Goal: Transaction & Acquisition: Purchase product/service

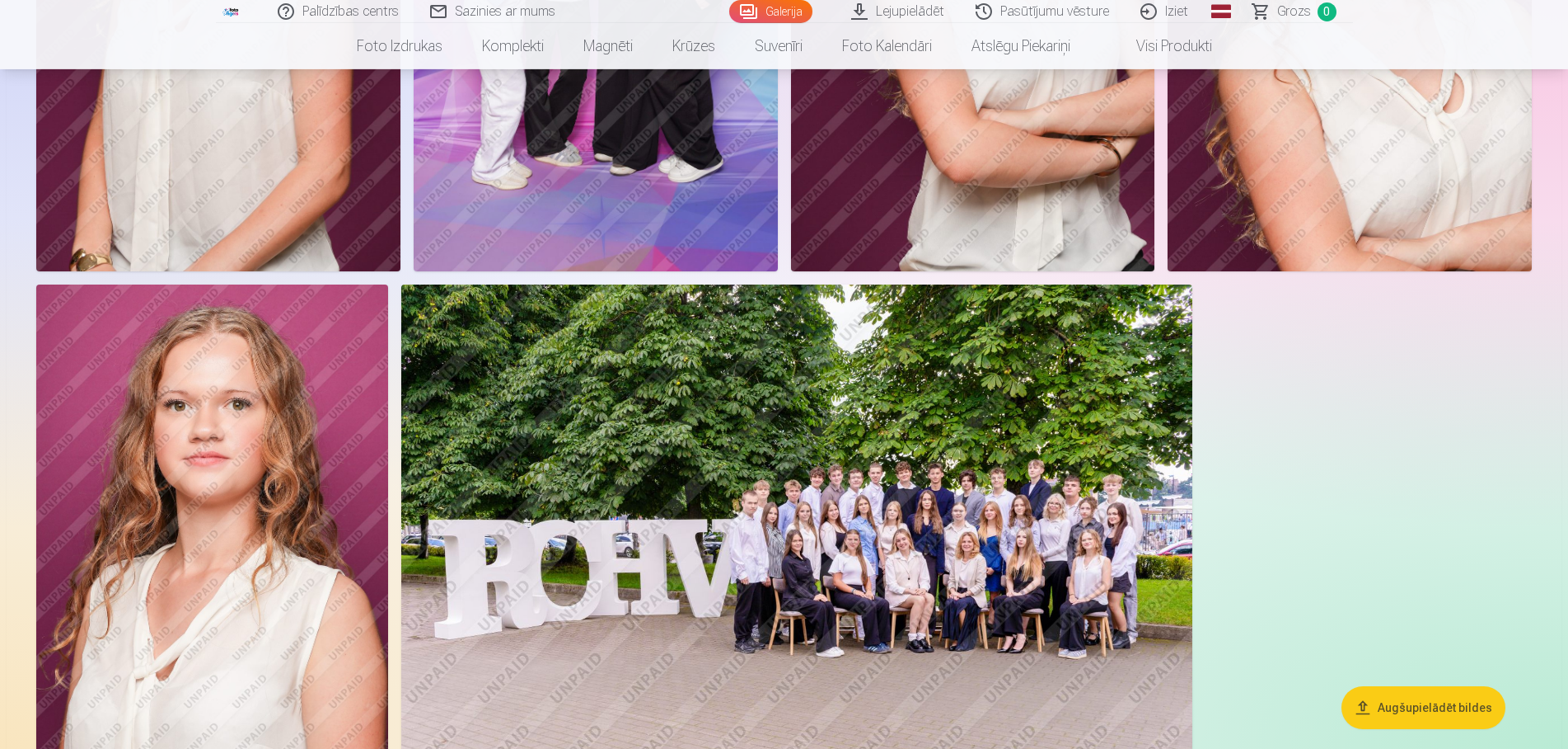
scroll to position [1009, 0]
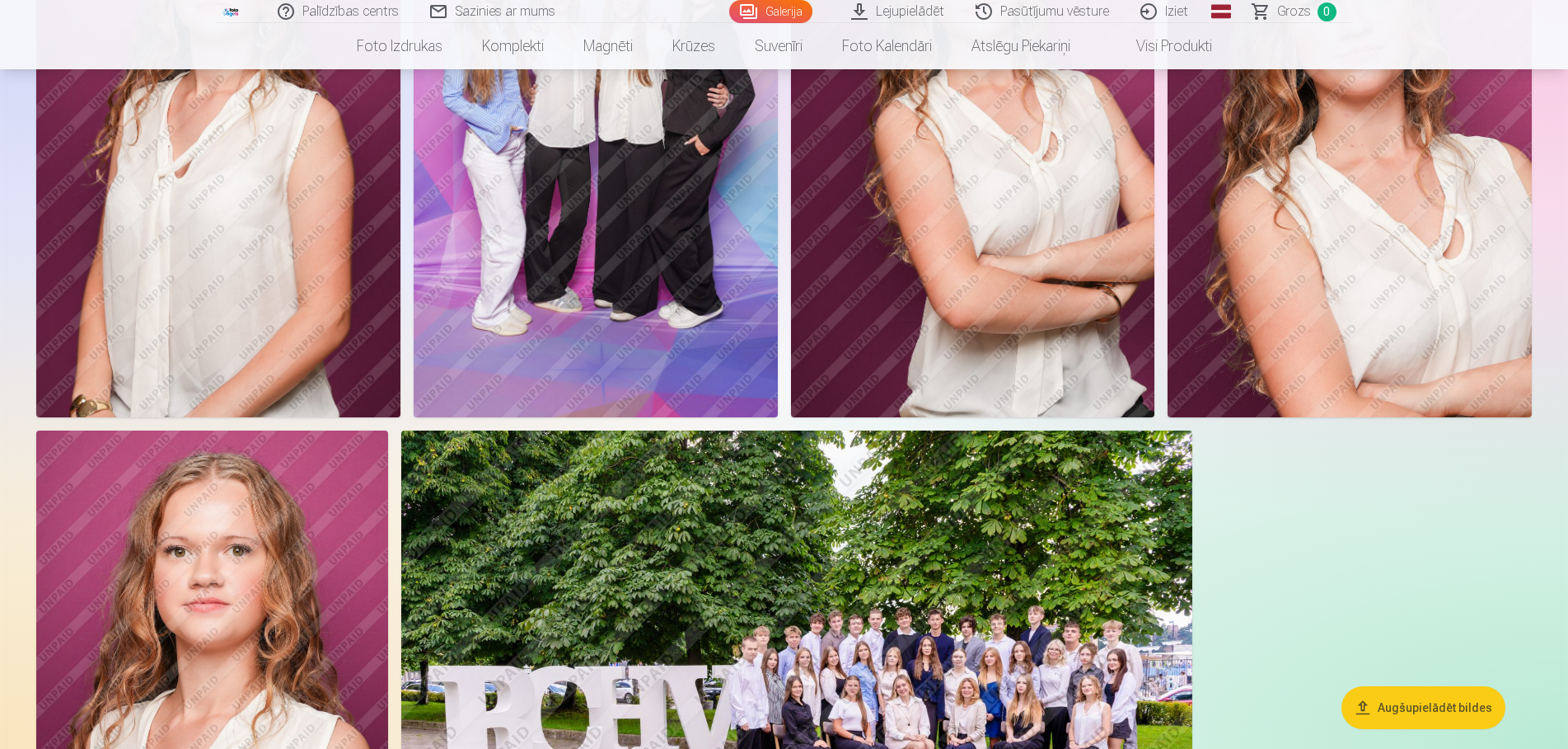
click at [235, 549] on img at bounding box center [211, 694] width 352 height 528
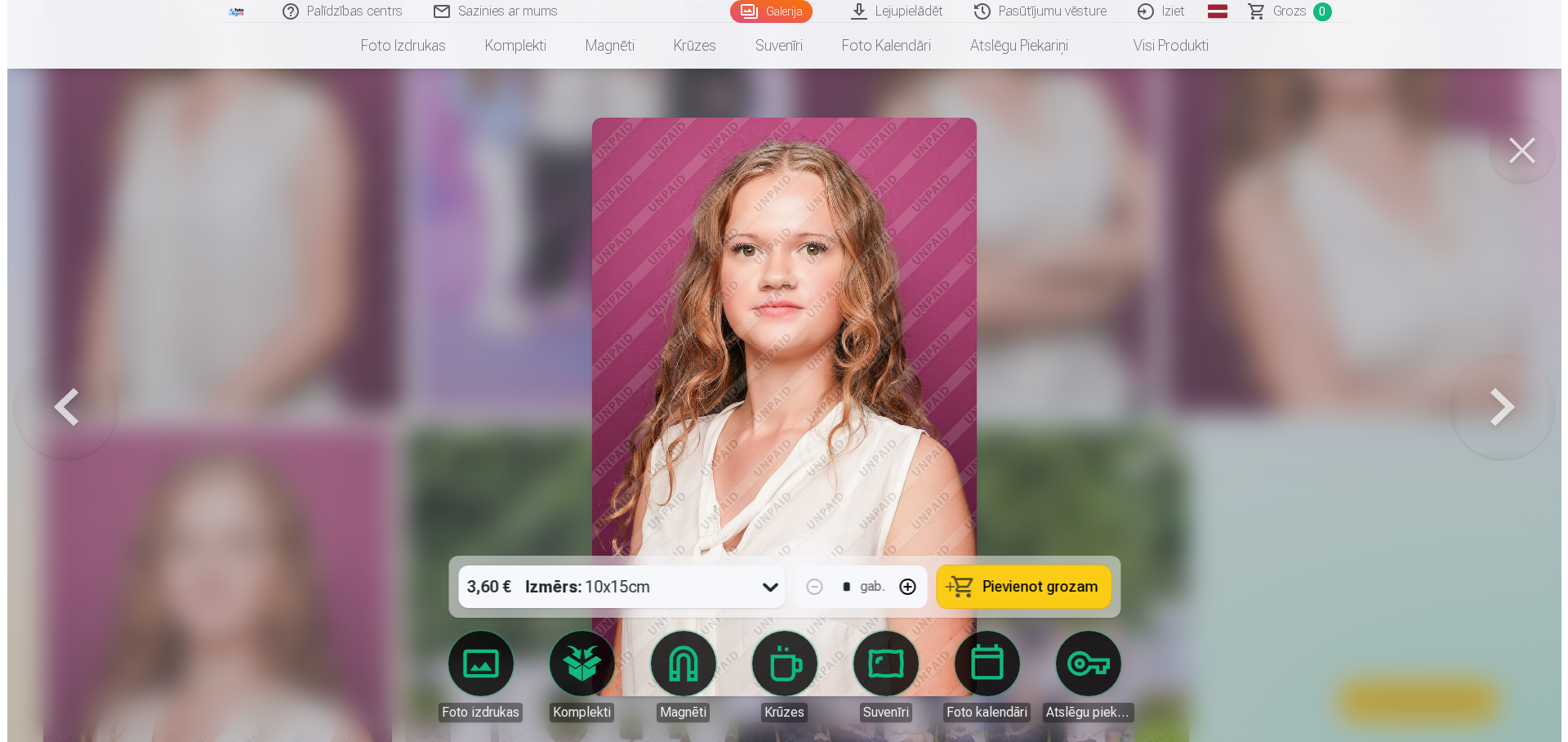
scroll to position [1006, 0]
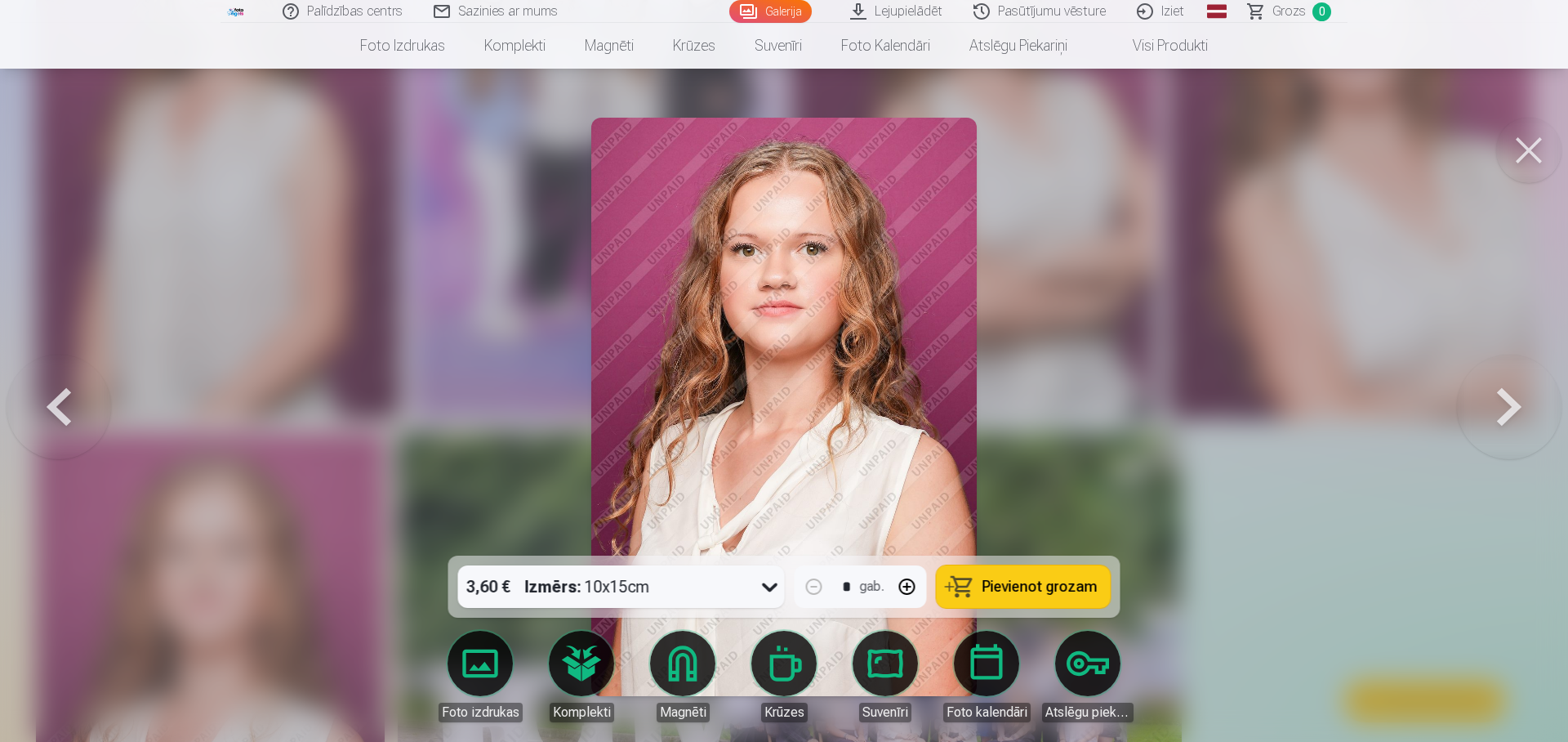
click at [772, 585] on icon at bounding box center [769, 586] width 26 height 26
click at [1054, 587] on span "Pievienot grozam" at bounding box center [1040, 586] width 116 height 15
click at [1524, 142] on button at bounding box center [1529, 150] width 65 height 65
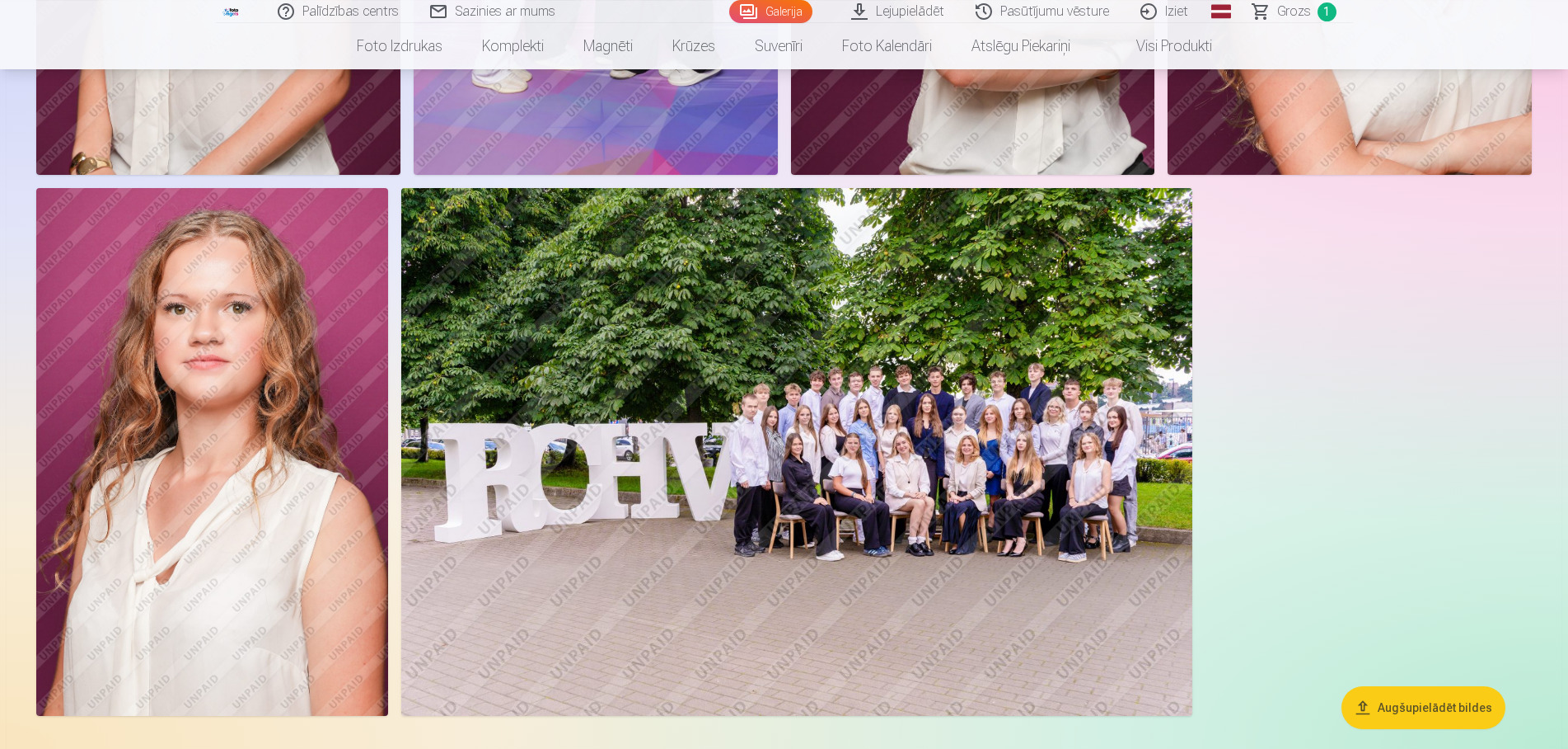
scroll to position [1345, 0]
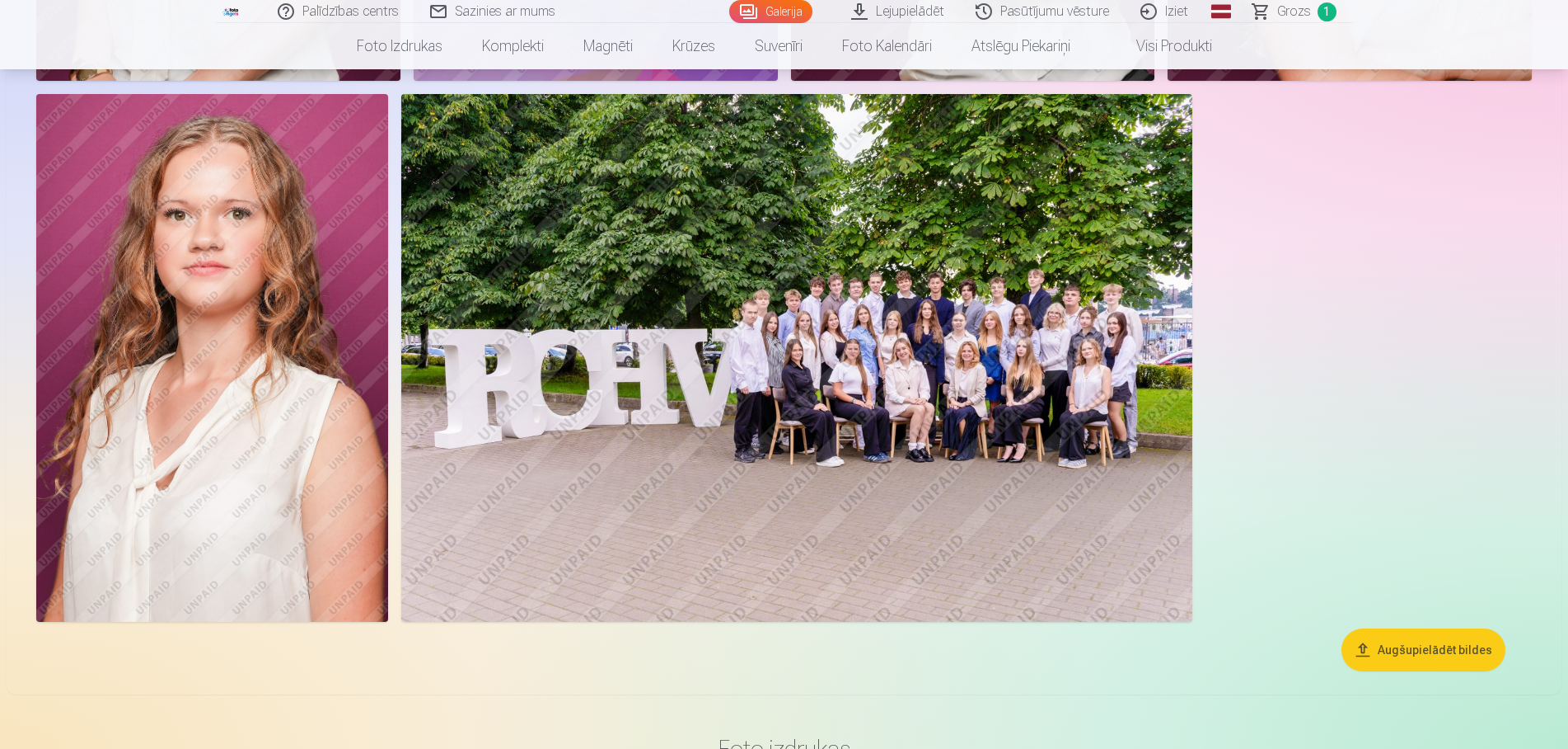
click at [921, 416] on img at bounding box center [797, 357] width 791 height 528
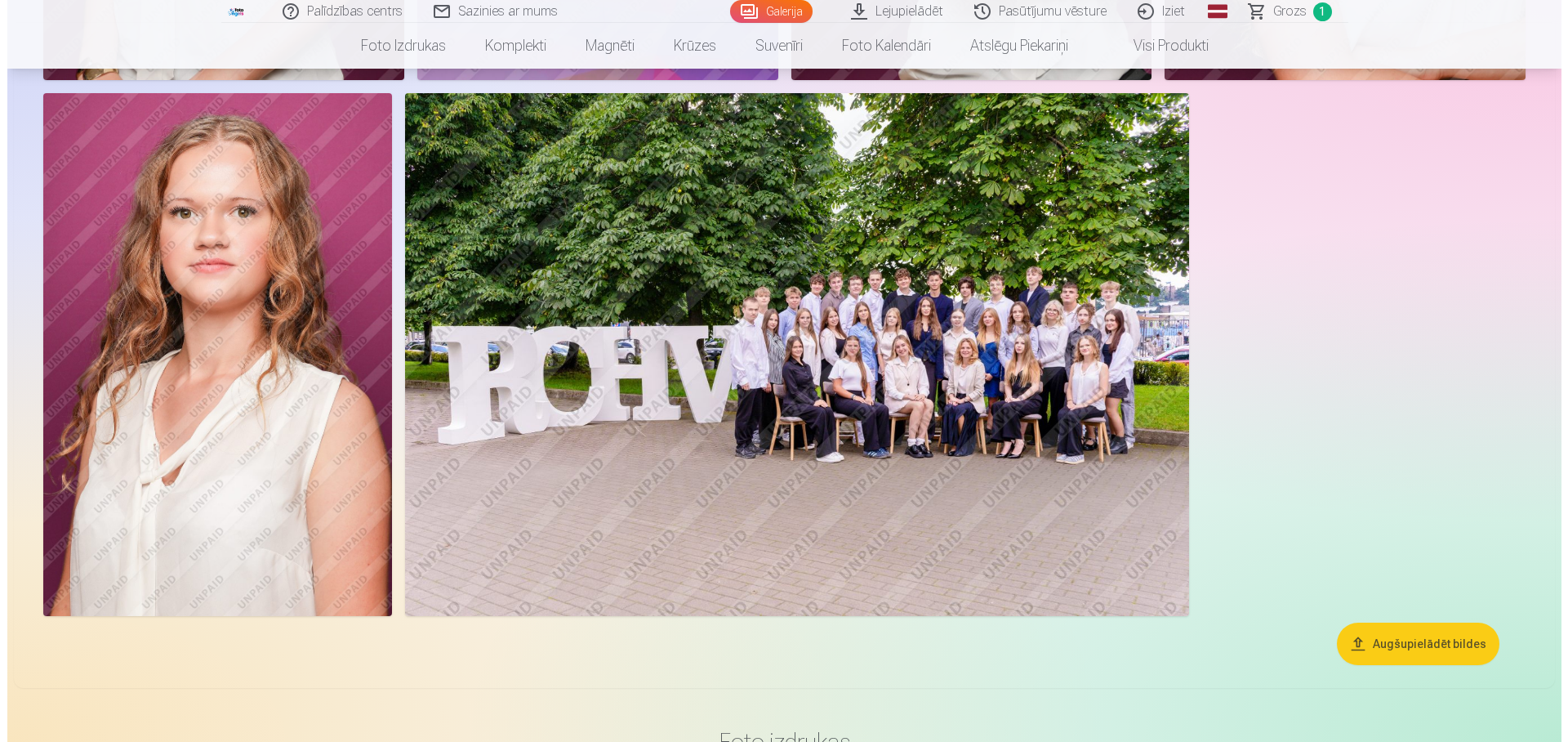
scroll to position [1339, 0]
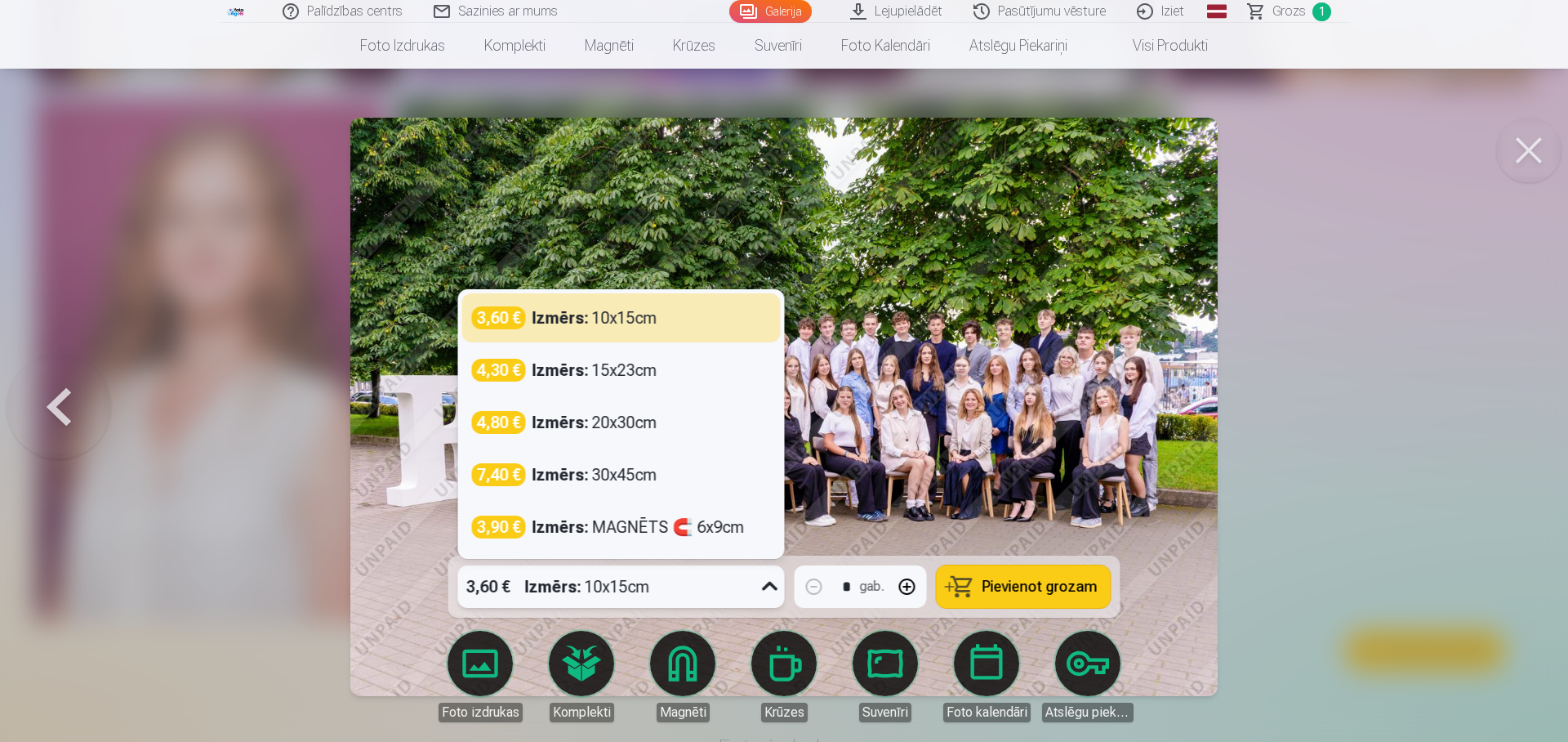
click at [683, 600] on div "3,60 € Izmērs : 10x15cm" at bounding box center [605, 586] width 295 height 42
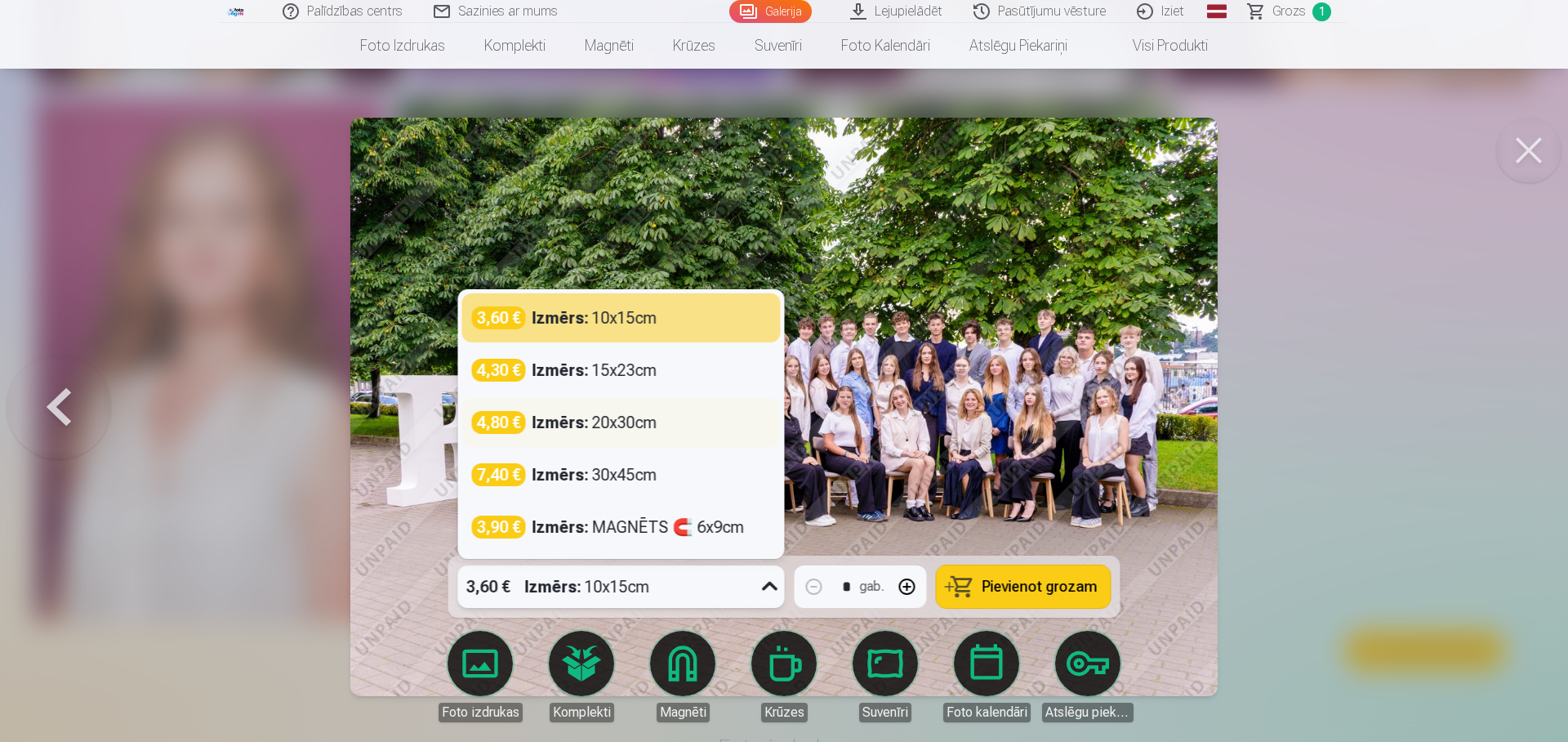
click at [589, 427] on div "Izmērs : 20x30cm" at bounding box center [594, 422] width 125 height 23
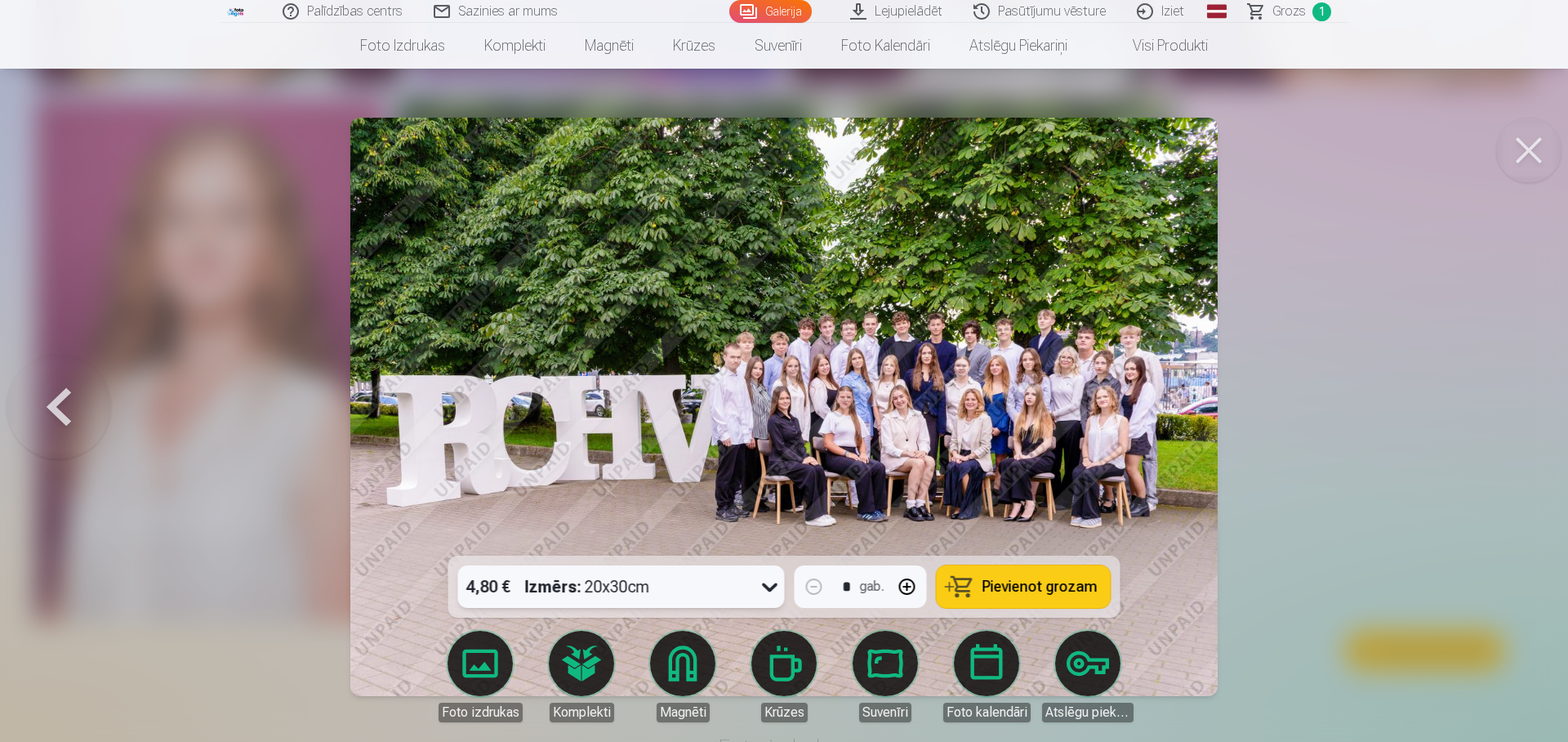
click at [1014, 590] on span "Pievienot grozam" at bounding box center [1040, 586] width 116 height 15
click at [1524, 161] on button at bounding box center [1529, 150] width 65 height 65
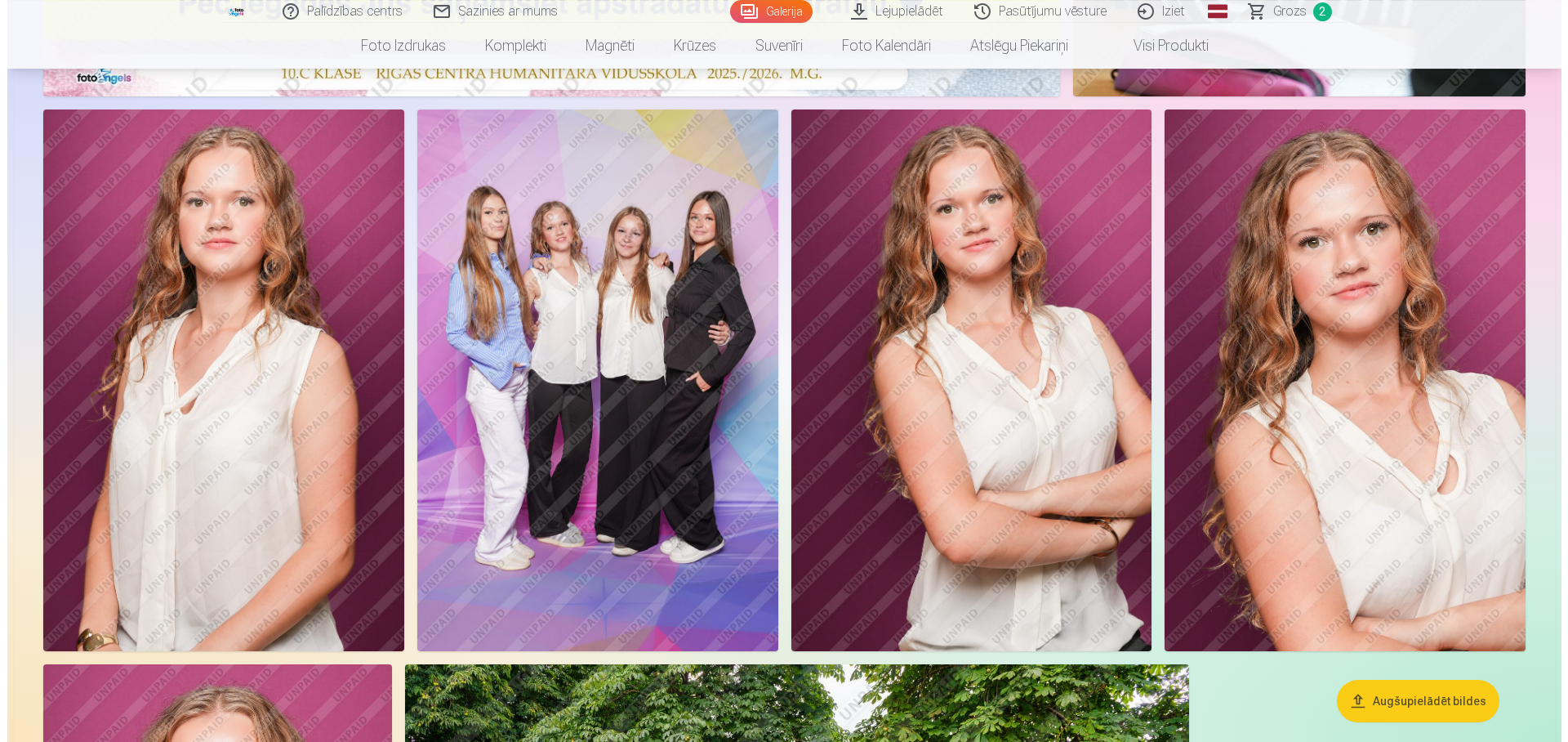
scroll to position [667, 0]
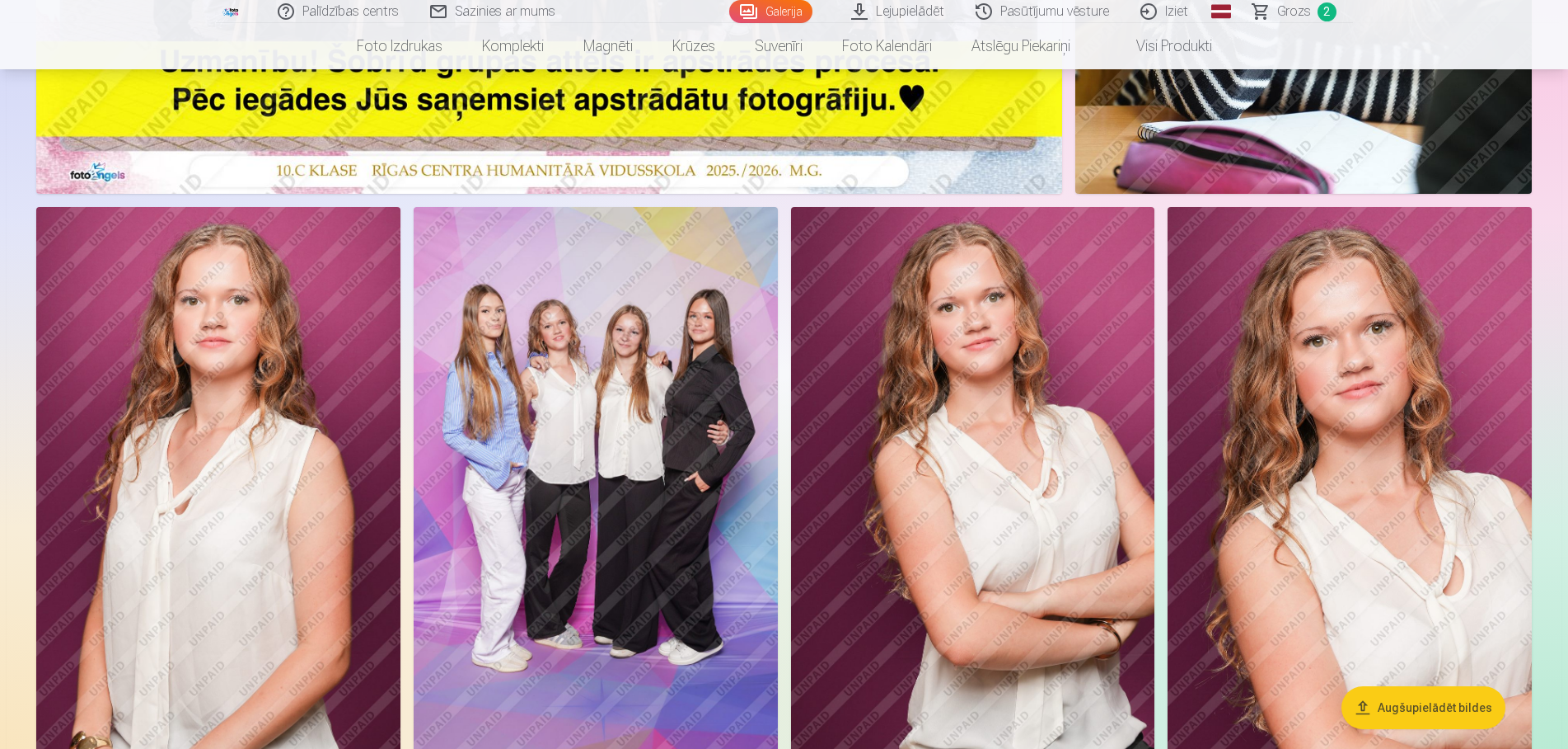
click at [564, 474] on img at bounding box center [595, 481] width 364 height 547
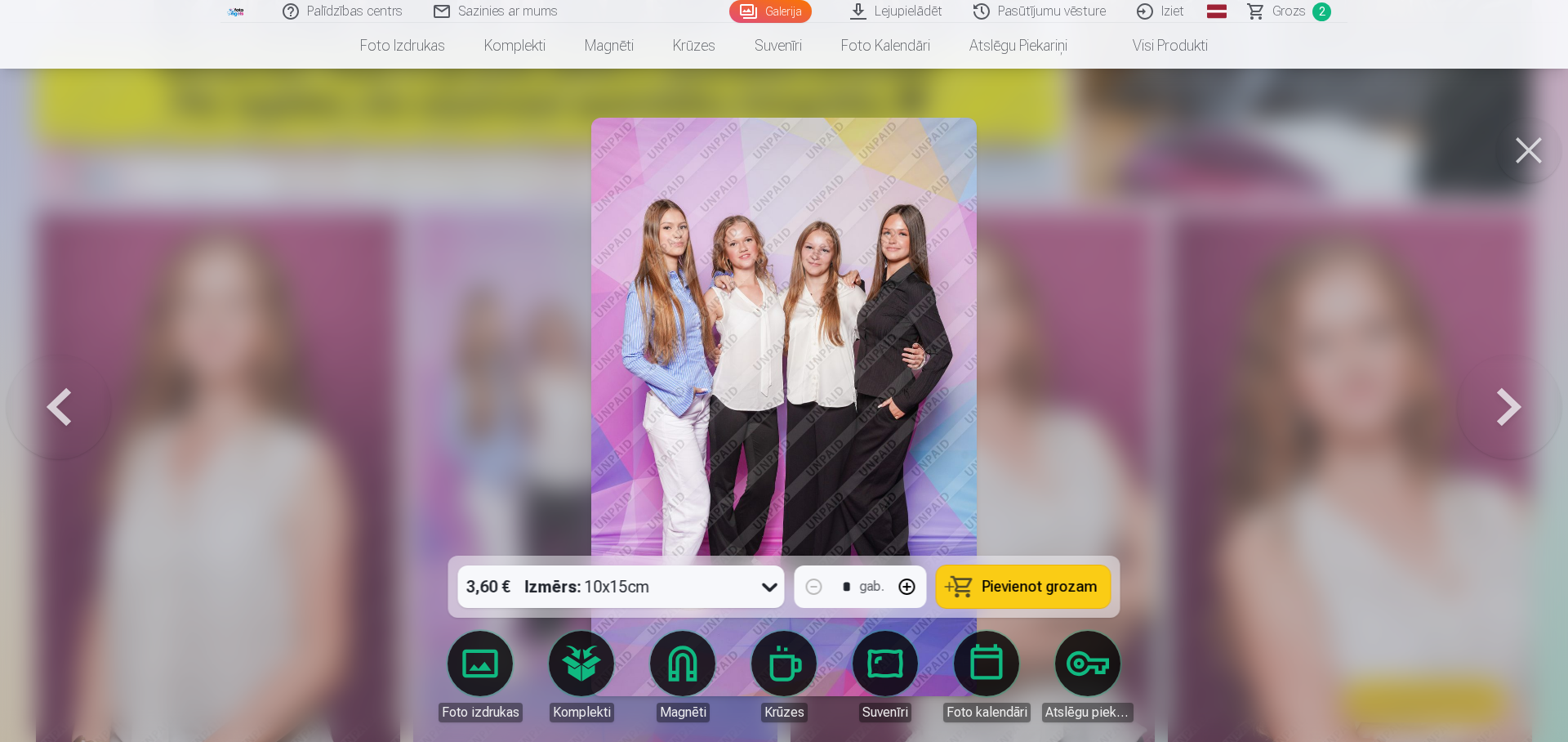
click at [1036, 583] on span "Pievienot grozam" at bounding box center [1040, 586] width 116 height 15
click at [1281, 12] on span "Grozs" at bounding box center [1289, 12] width 34 height 20
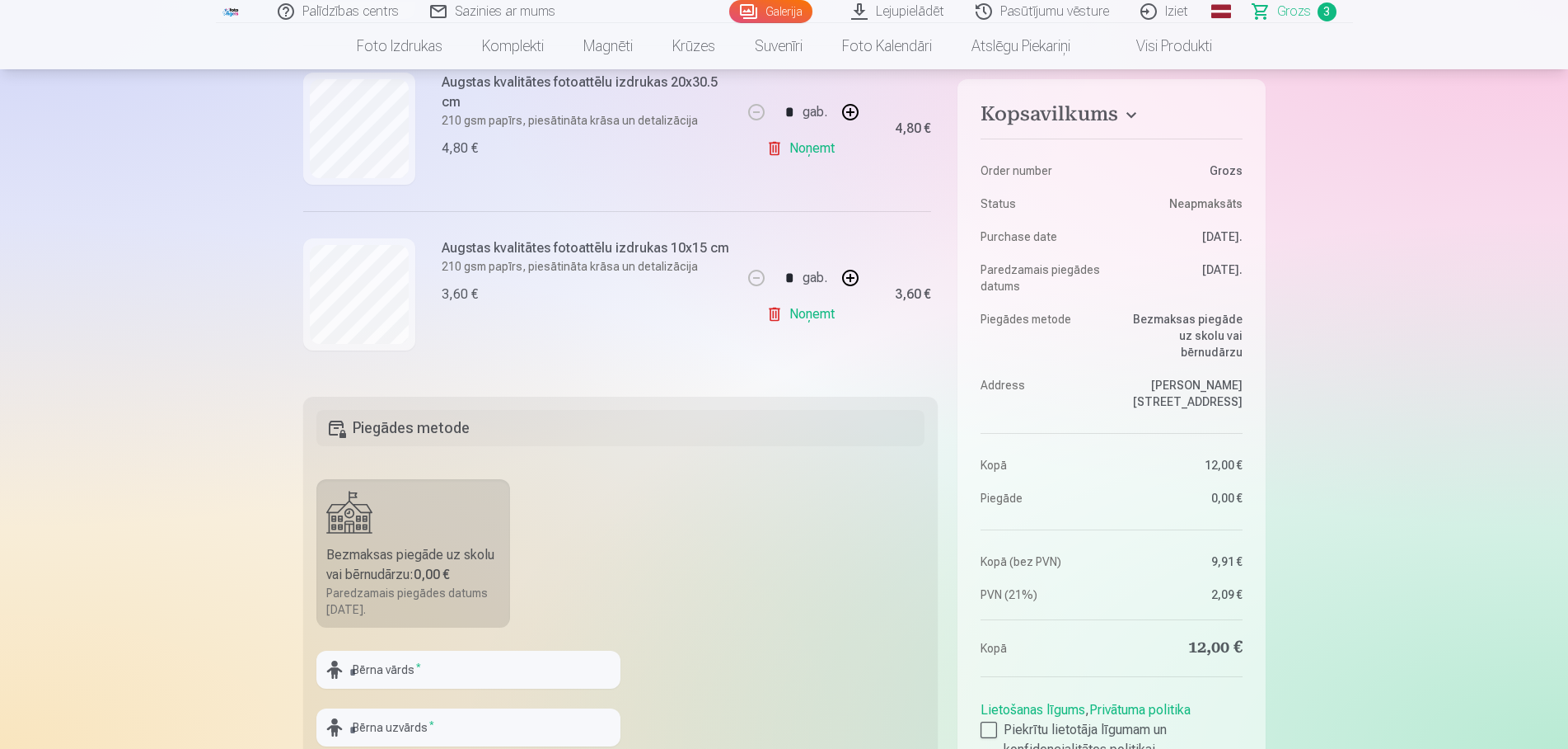
scroll to position [252, 0]
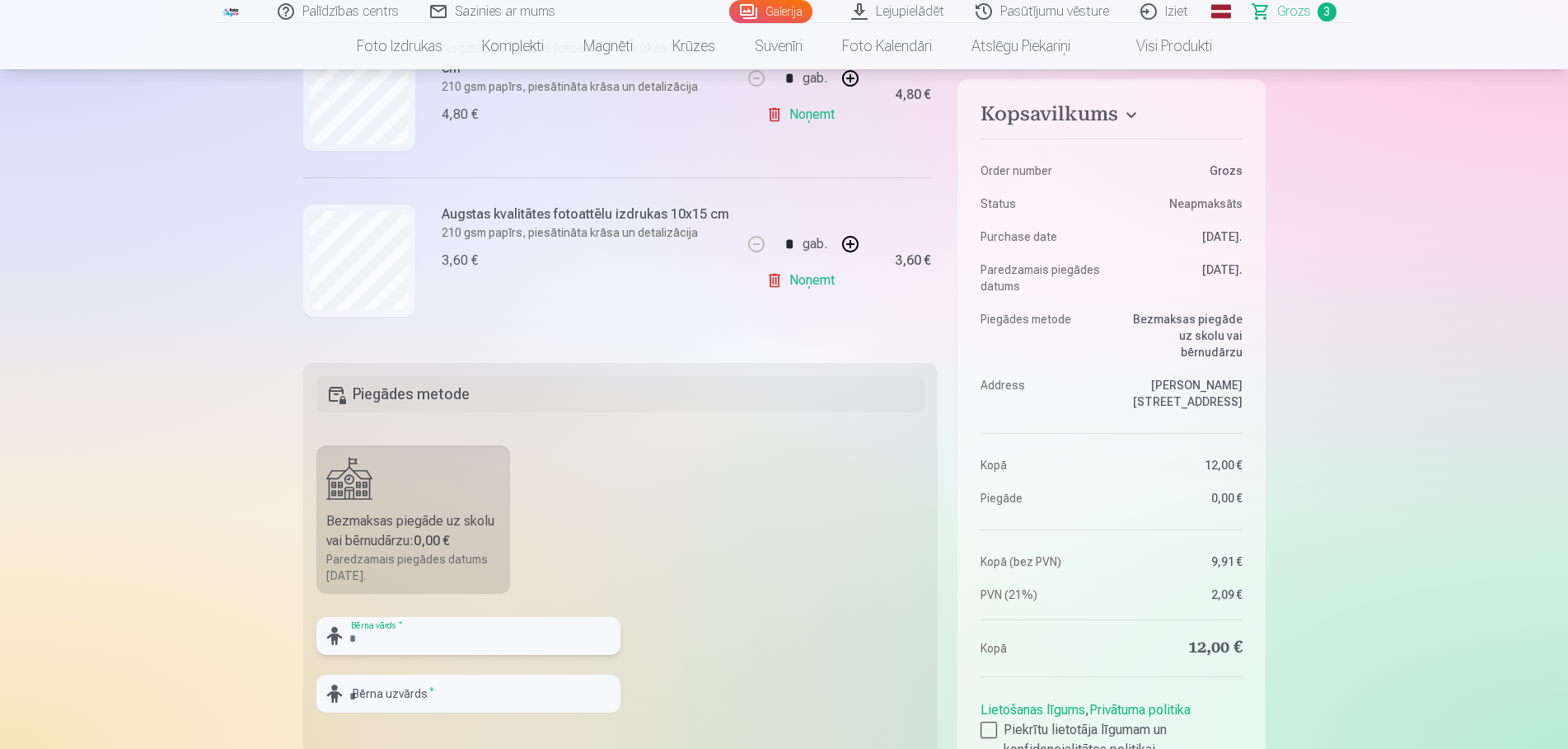
click at [440, 644] on input "text" at bounding box center [469, 635] width 304 height 38
type input "****"
click at [525, 699] on input "text" at bounding box center [469, 693] width 304 height 38
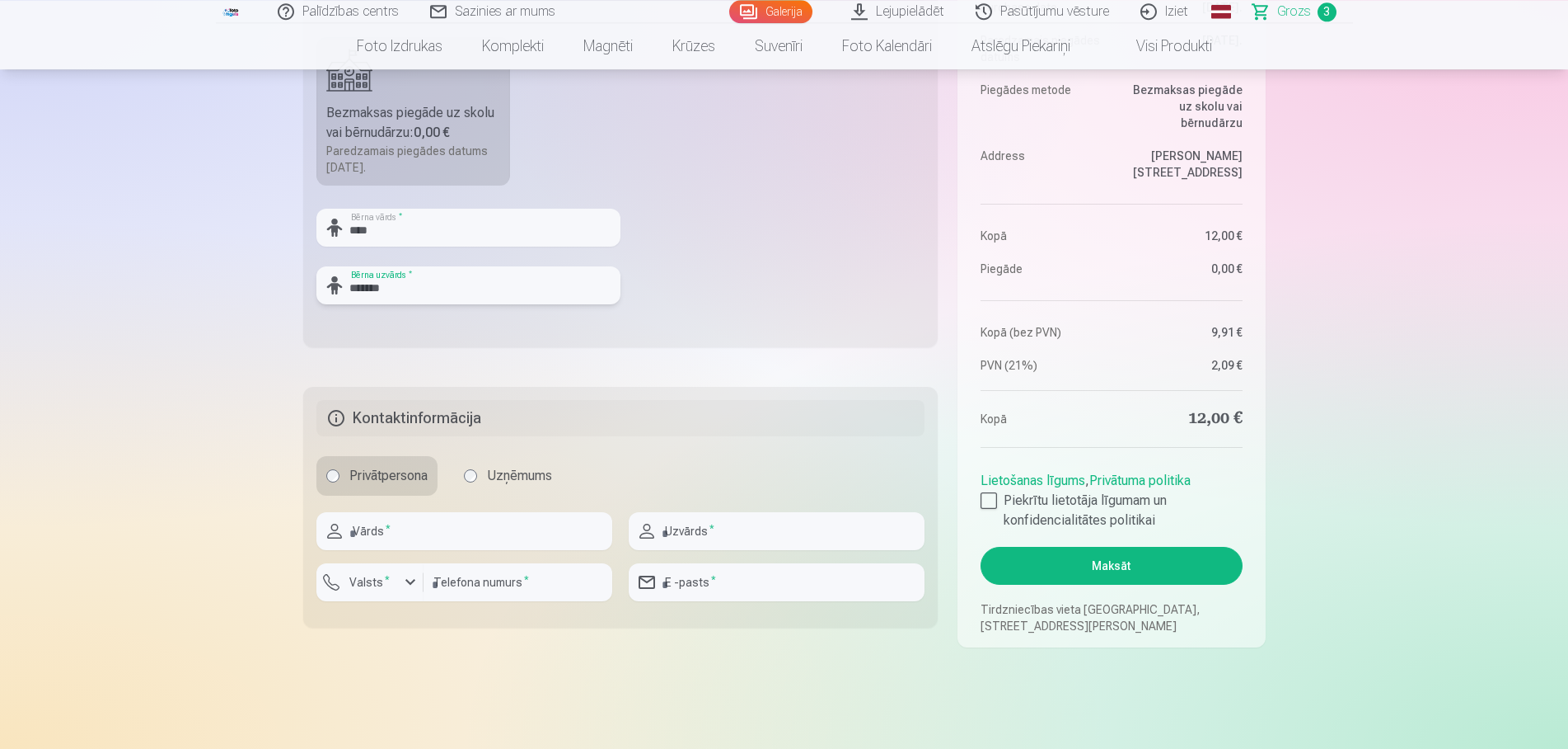
scroll to position [673, 0]
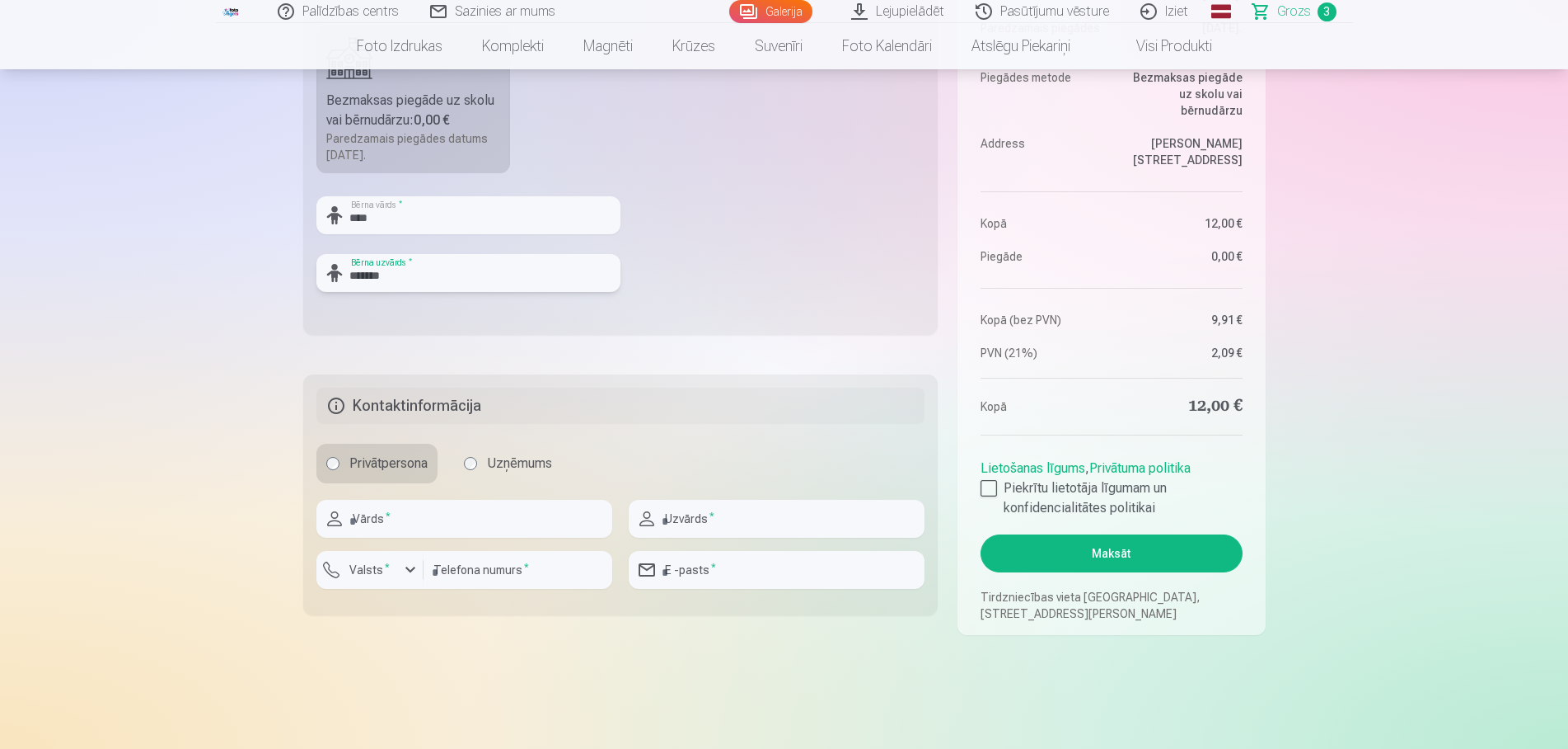
type input "*******"
click at [502, 533] on input "text" at bounding box center [465, 519] width 296 height 38
type input "*****"
click at [697, 526] on input "text" at bounding box center [777, 519] width 296 height 38
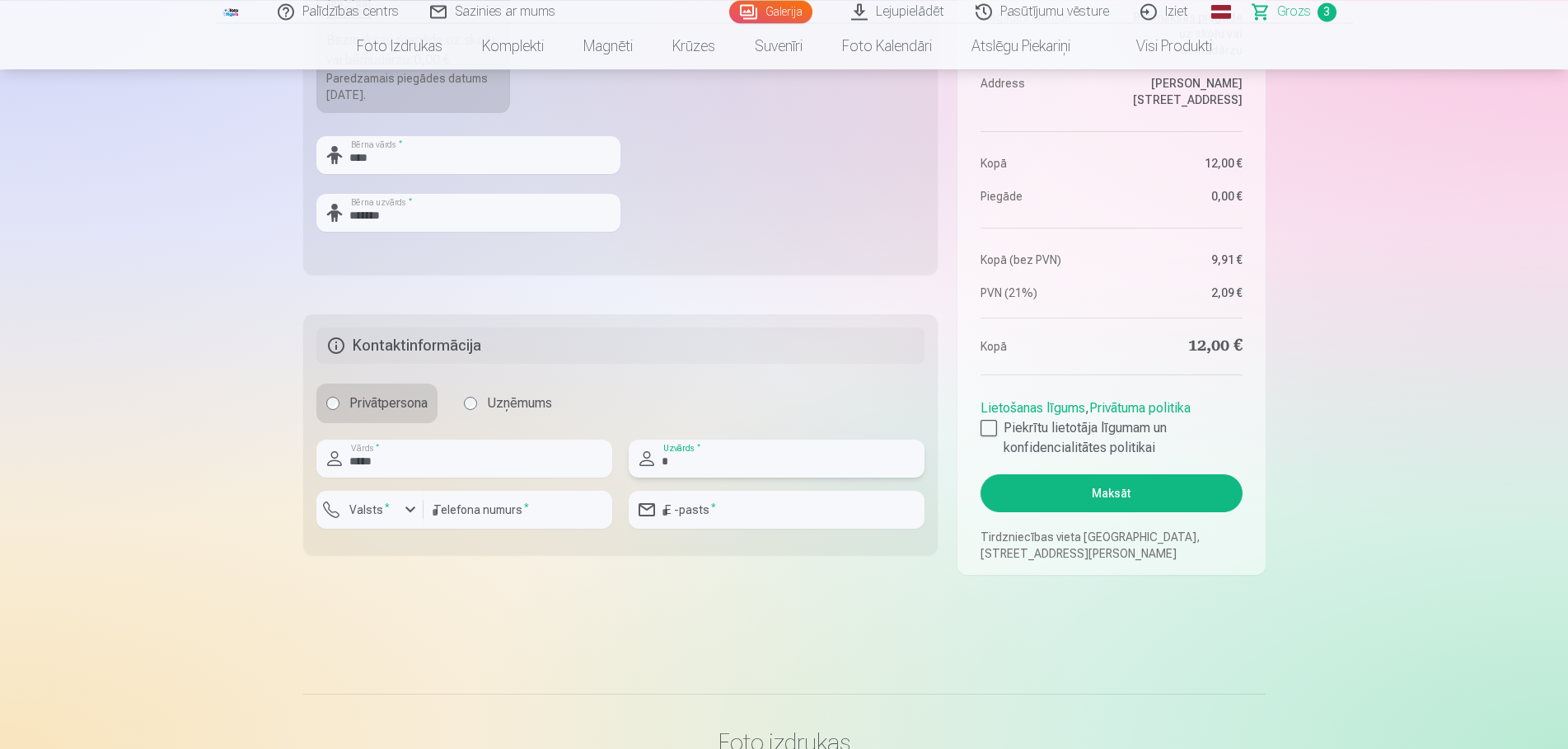
scroll to position [757, 0]
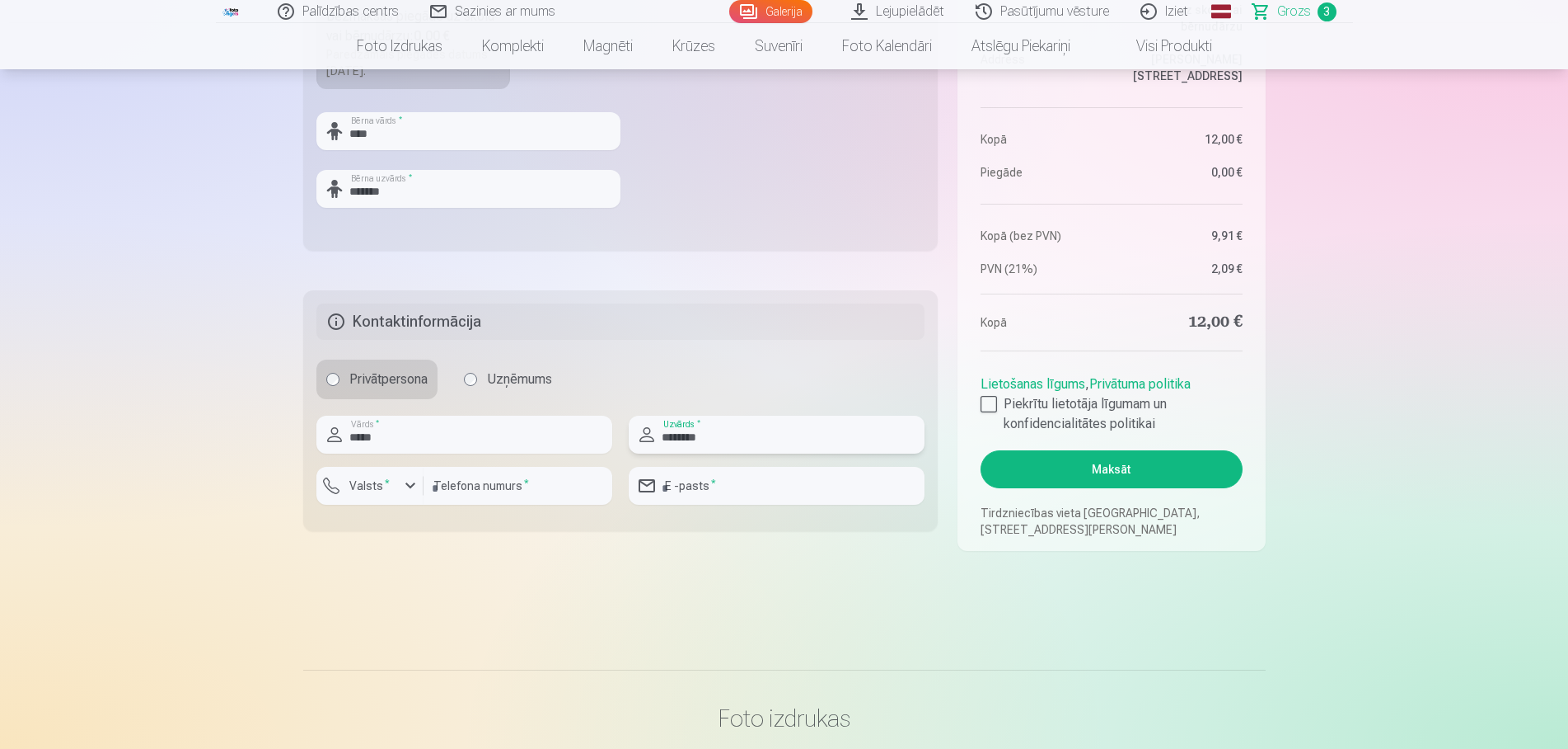
type input "********"
click at [404, 488] on div "button" at bounding box center [411, 486] width 20 height 20
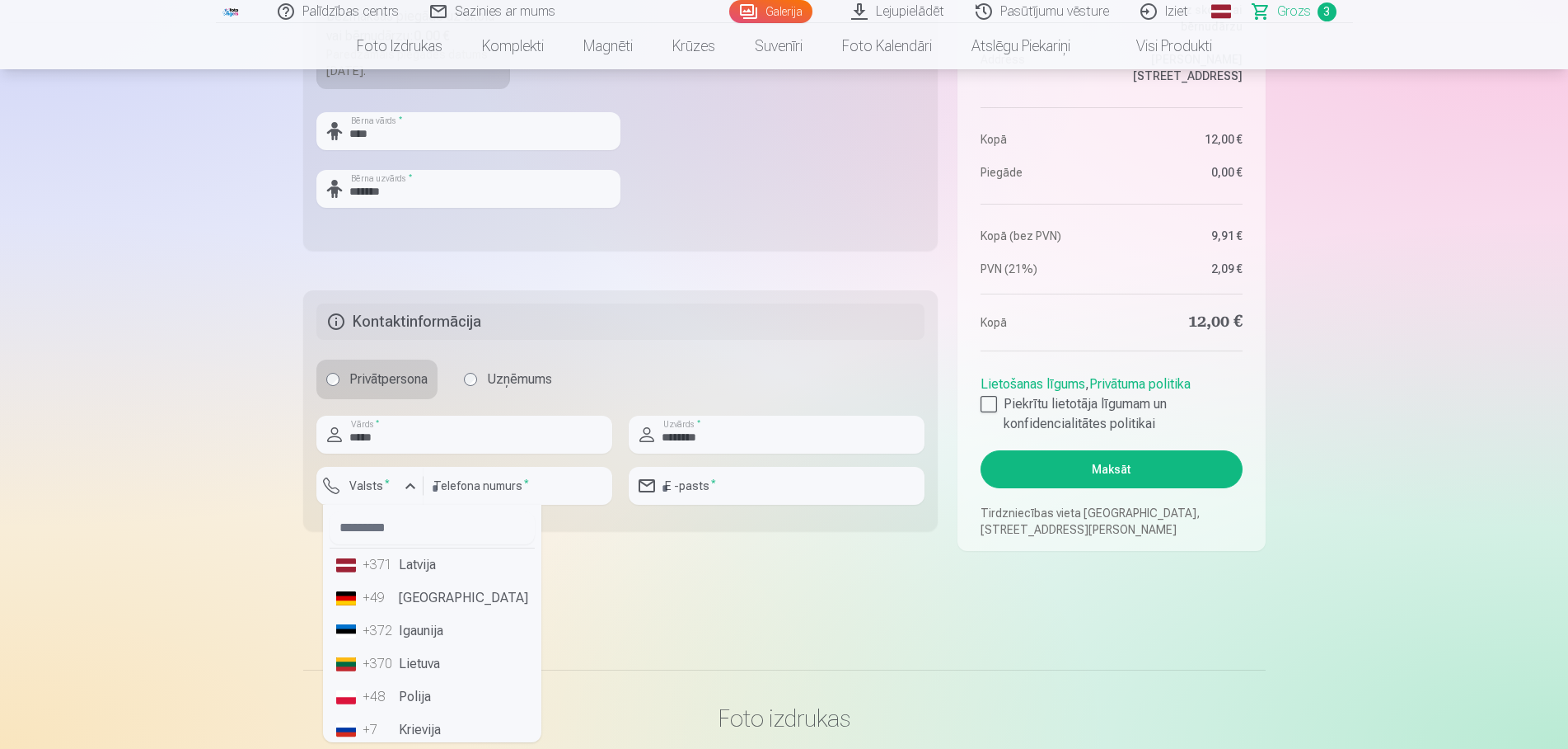
click at [412, 564] on li "+371 Latvija" at bounding box center [433, 564] width 205 height 33
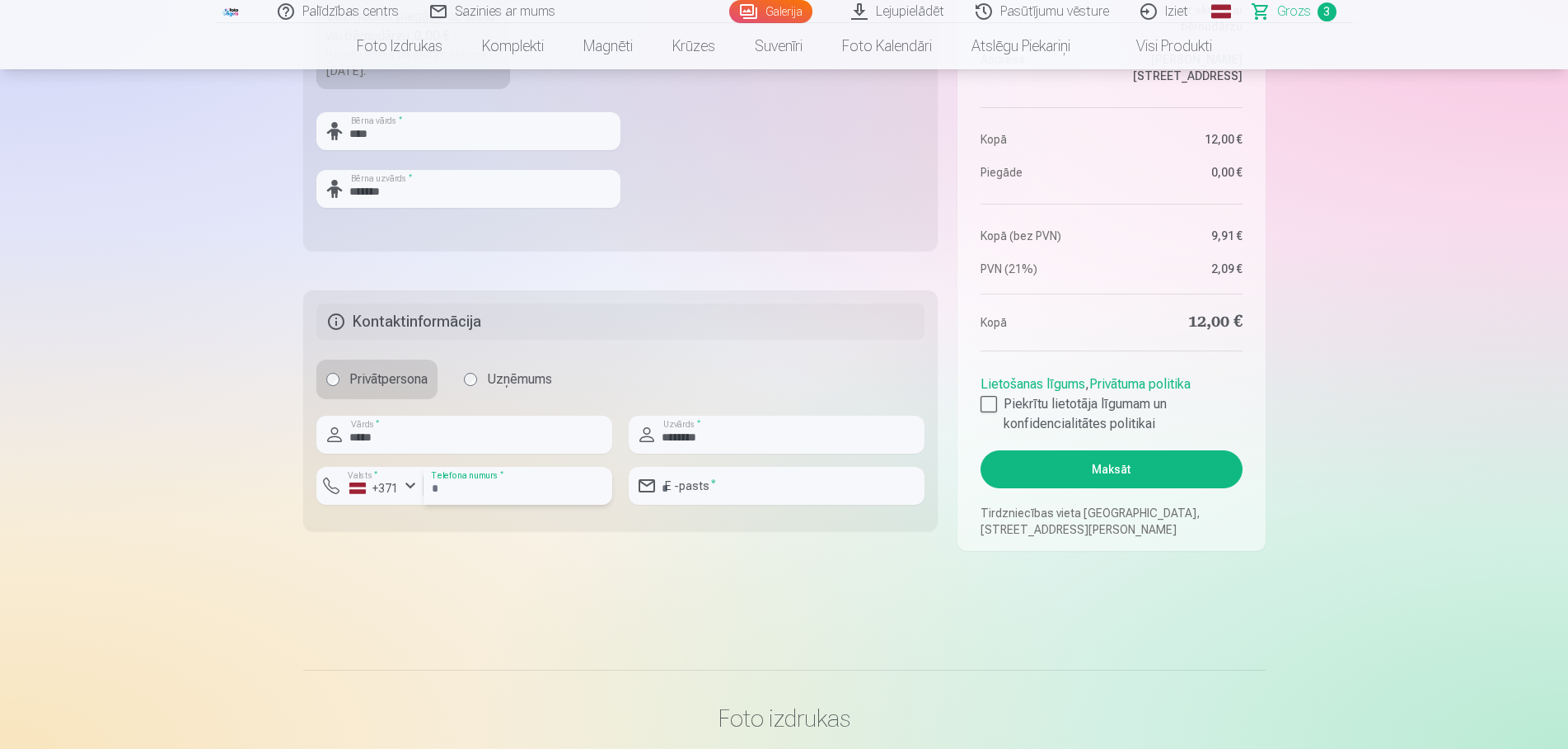
click at [484, 490] on input "number" at bounding box center [517, 486] width 188 height 38
type input "********"
click at [710, 488] on input "email" at bounding box center [777, 486] width 296 height 38
type input "**********"
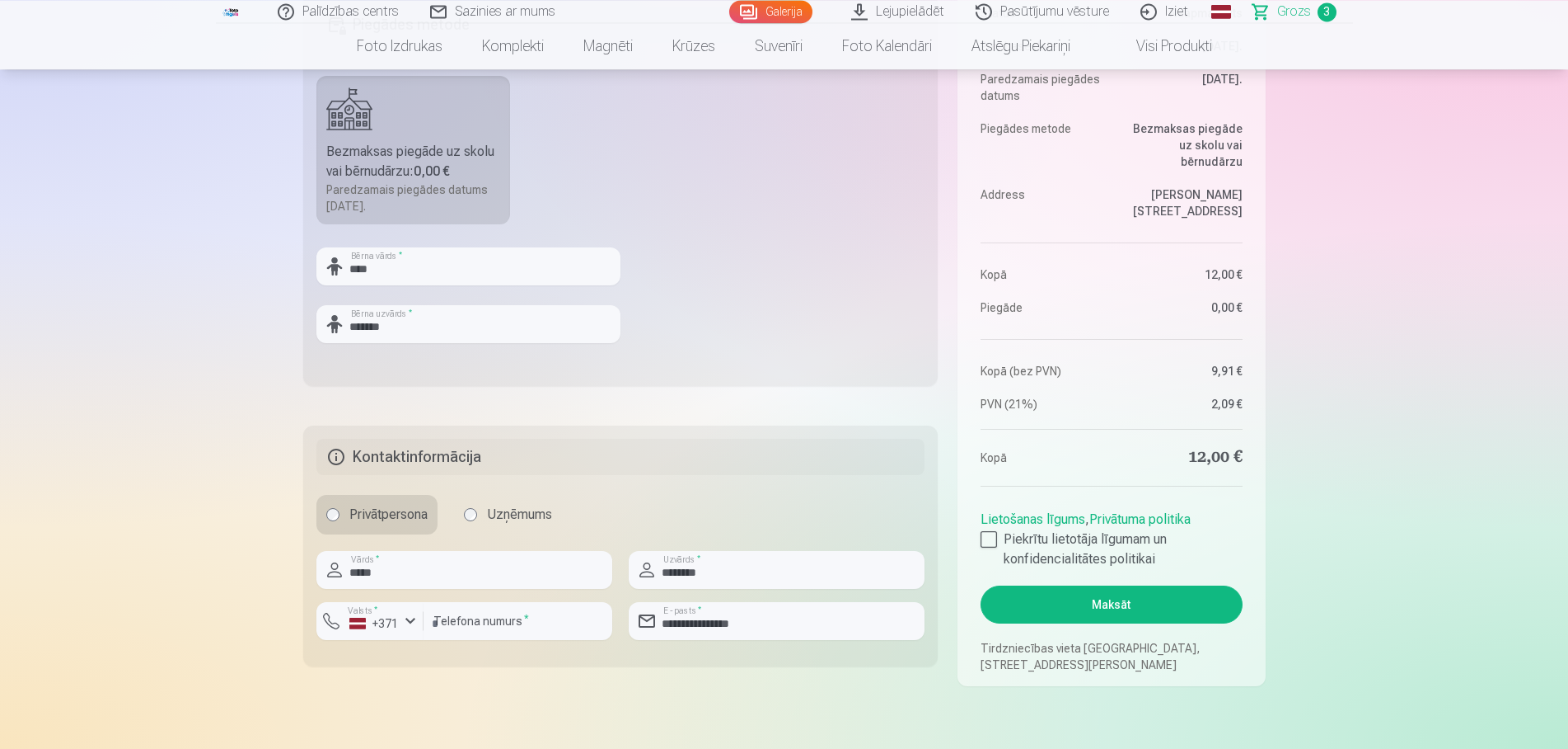
scroll to position [588, 0]
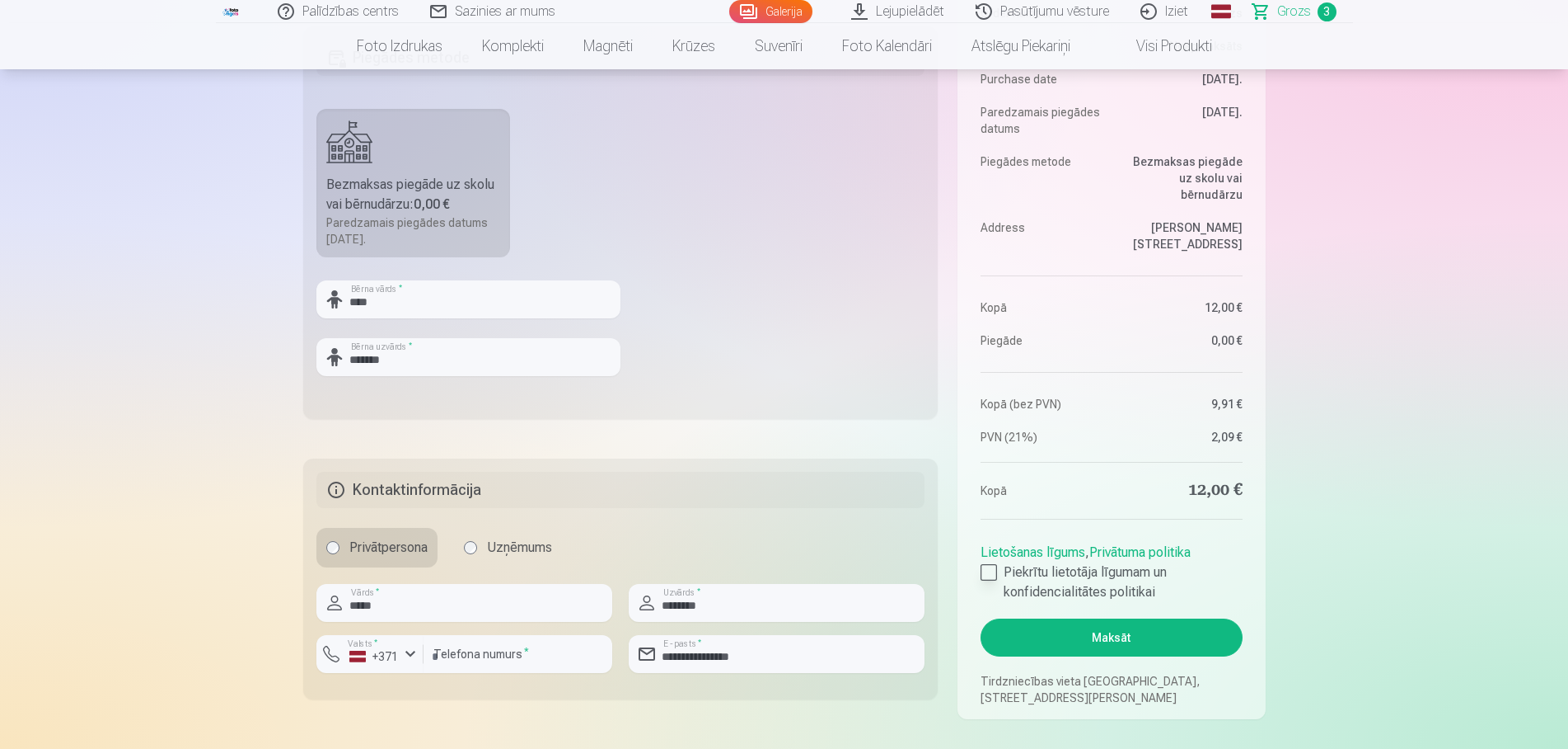
click at [983, 568] on div at bounding box center [989, 572] width 17 height 17
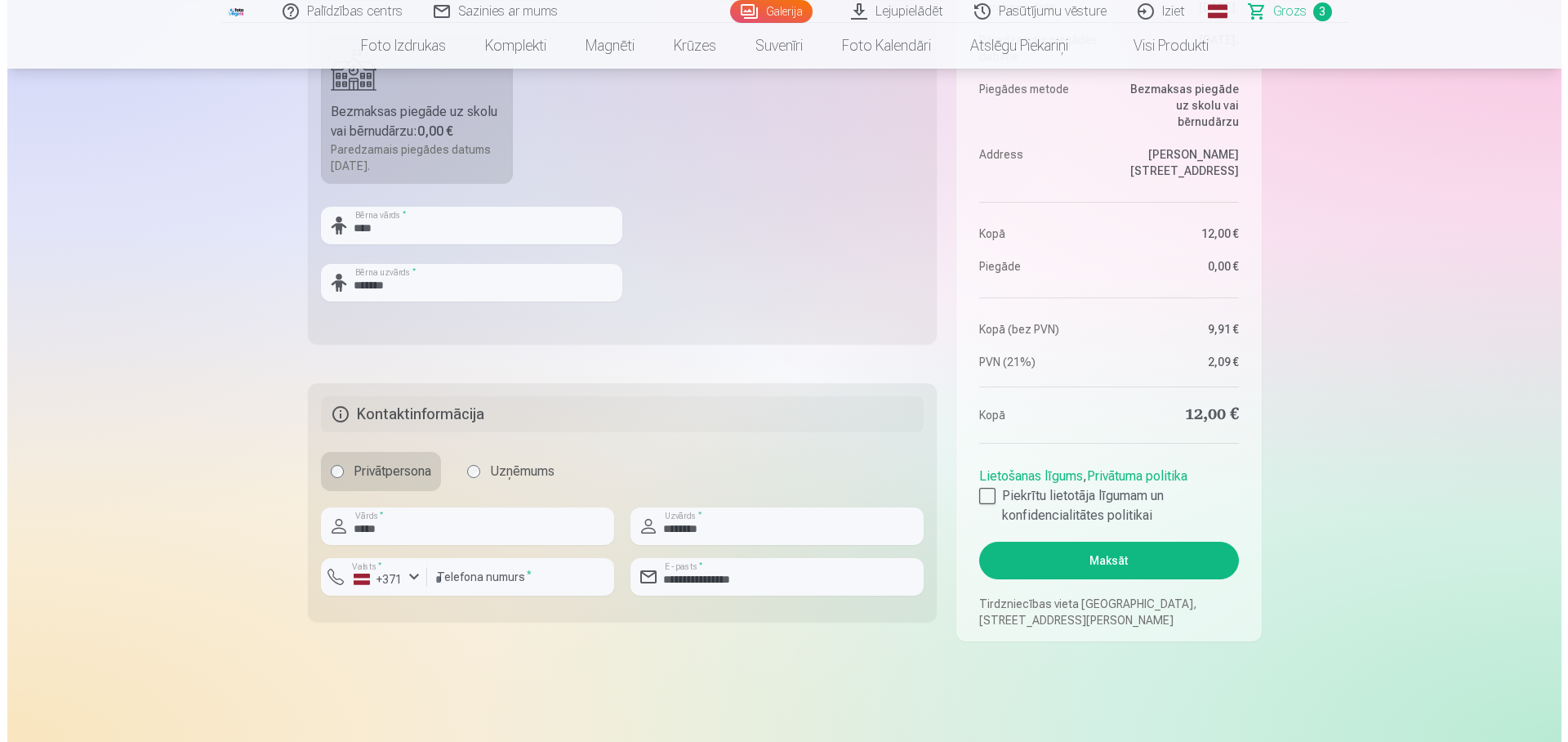
scroll to position [667, 0]
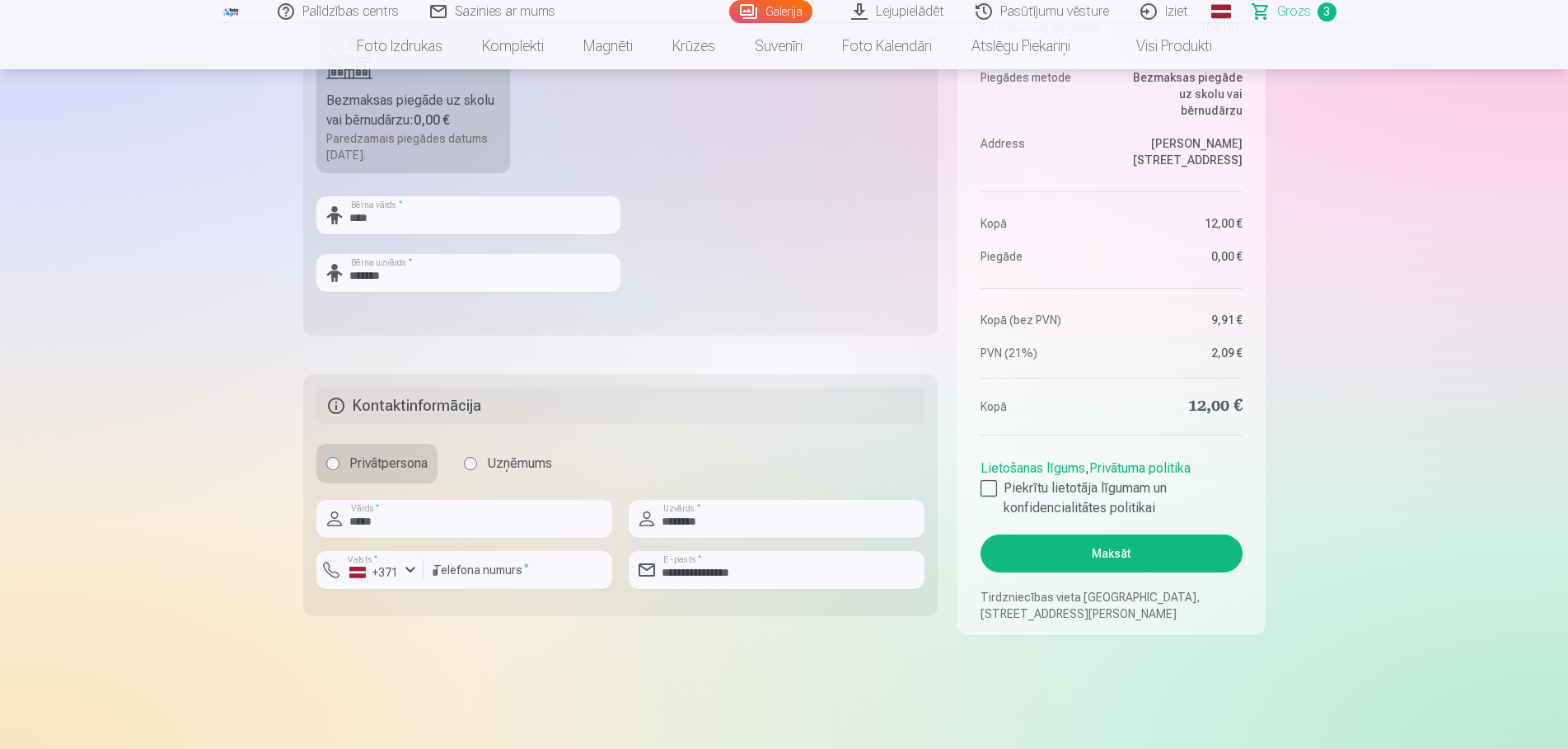
click at [1131, 552] on button "Maksāt" at bounding box center [1111, 554] width 261 height 38
